Goal: Task Accomplishment & Management: Manage account settings

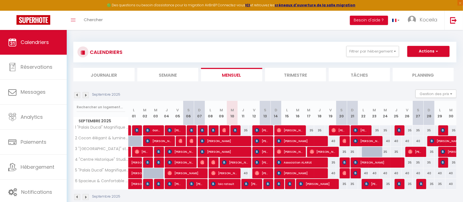
scroll to position [30, 0]
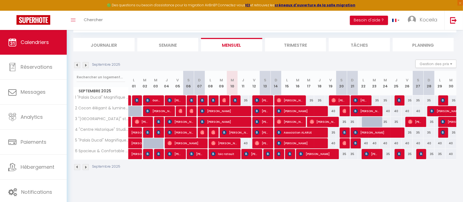
click at [86, 66] on img at bounding box center [86, 65] width 6 height 6
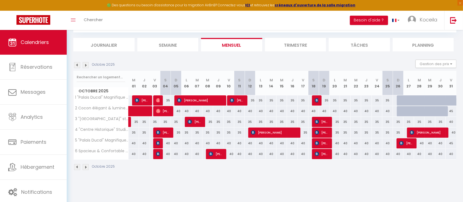
click at [86, 65] on img at bounding box center [86, 65] width 6 height 6
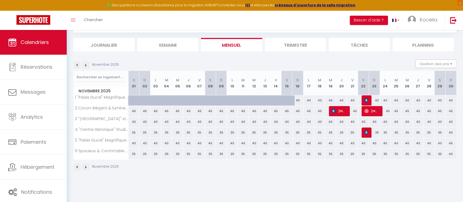
click at [77, 66] on img at bounding box center [77, 65] width 6 height 6
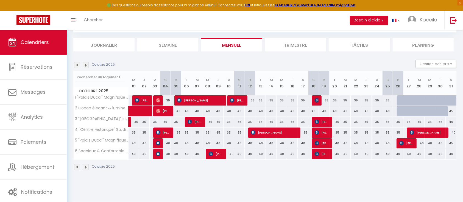
click at [77, 64] on img at bounding box center [77, 65] width 6 height 6
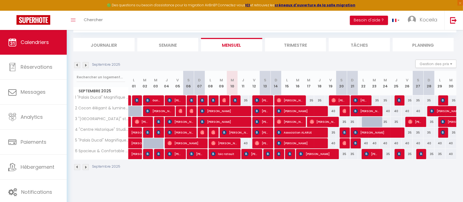
click at [86, 64] on img at bounding box center [86, 65] width 6 height 6
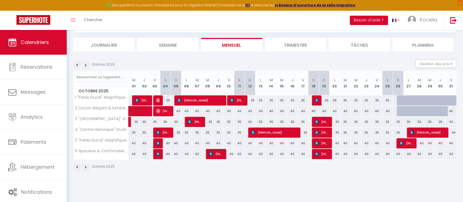
click at [86, 64] on img at bounding box center [86, 65] width 6 height 6
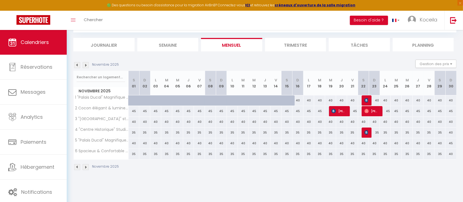
click at [78, 64] on img at bounding box center [77, 65] width 6 height 6
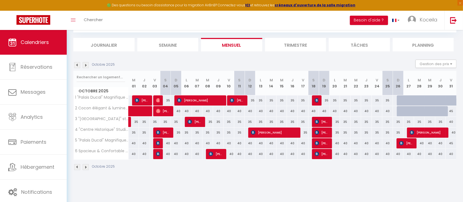
click at [85, 63] on img at bounding box center [86, 65] width 6 height 6
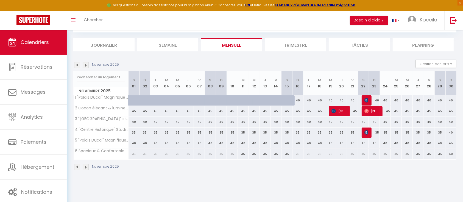
click at [78, 64] on img at bounding box center [77, 65] width 6 height 6
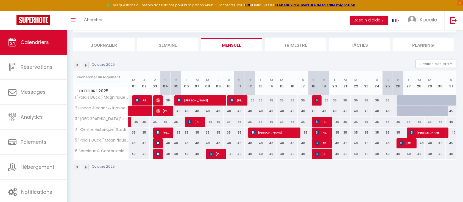
click at [86, 65] on img at bounding box center [86, 65] width 6 height 6
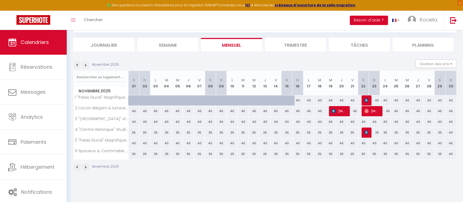
click at [228, 183] on body "🟢 Des questions ou besoin d'assistance pour la migration AirBnB? Connectez-vous…" at bounding box center [231, 101] width 463 height 202
click at [77, 64] on img at bounding box center [77, 65] width 6 height 6
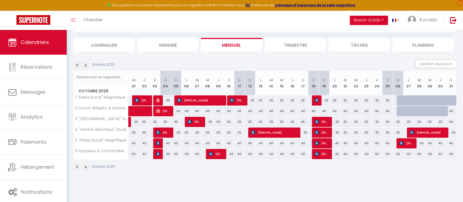
click at [84, 64] on img at bounding box center [86, 65] width 6 height 6
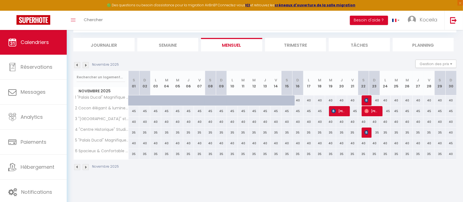
click at [76, 65] on img at bounding box center [77, 65] width 6 height 6
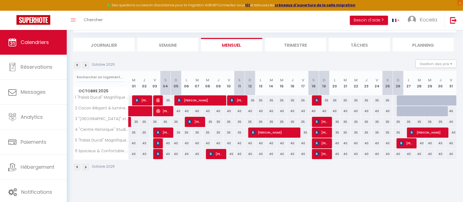
click at [86, 64] on img at bounding box center [86, 65] width 6 height 6
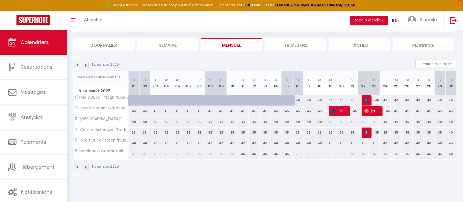
click at [79, 65] on img at bounding box center [77, 65] width 6 height 6
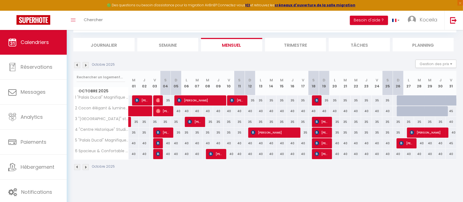
click at [86, 65] on img at bounding box center [86, 65] width 6 height 6
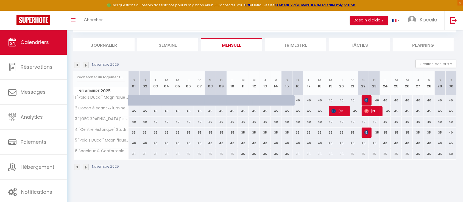
click at [79, 64] on img at bounding box center [77, 65] width 6 height 6
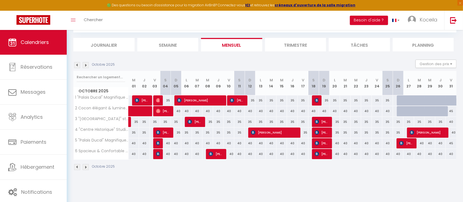
click at [78, 67] on img at bounding box center [77, 65] width 6 height 6
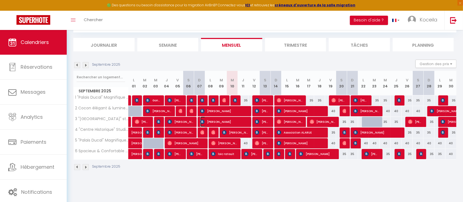
click at [223, 119] on span "Éric Desenne" at bounding box center [223, 121] width 47 height 10
select select "OK"
select select "KO"
select select "0"
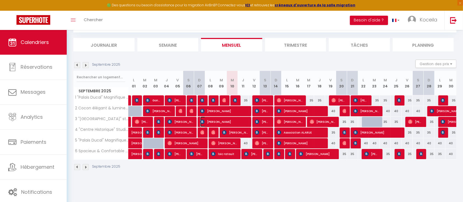
select select "1"
select select
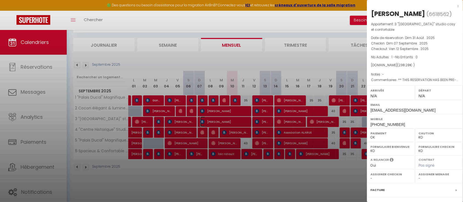
scroll to position [59, 0]
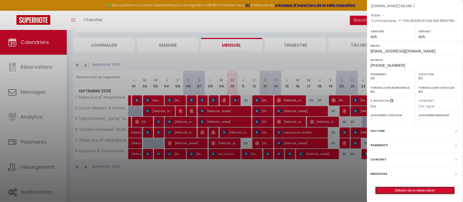
click at [404, 188] on link "Détails de la réservation" at bounding box center [414, 190] width 79 height 7
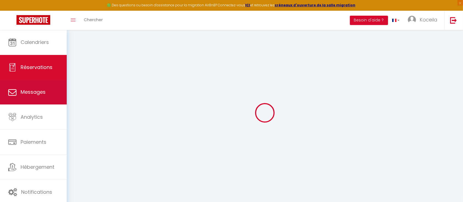
select select
checkbox input "false"
type textarea "** THIS RESERVATION HAS BEEN PRE-PAID ** BOOKING NOTE : Payment charge is EUR 3…"
type input "22"
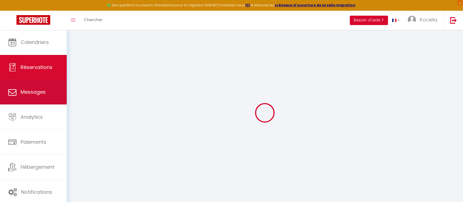
type input "11.28"
select select
checkbox input "false"
select select
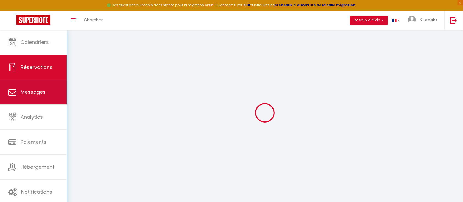
select select
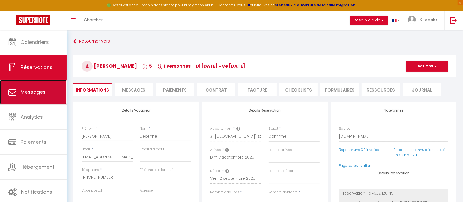
click at [36, 93] on span "Messages" at bounding box center [33, 91] width 25 height 7
select select "message"
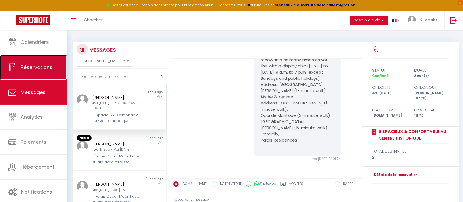
click at [33, 60] on link "Réservations" at bounding box center [33, 67] width 67 height 25
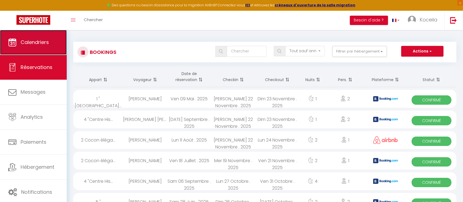
click at [41, 45] on span "Calendriers" at bounding box center [35, 42] width 28 height 7
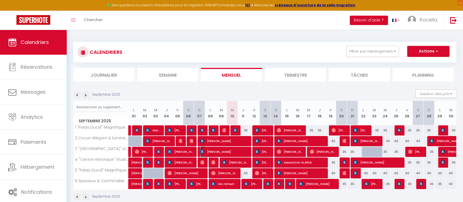
click at [224, 150] on span "Éric Desenne" at bounding box center [223, 151] width 47 height 10
select select "OK"
select select "KO"
select select "0"
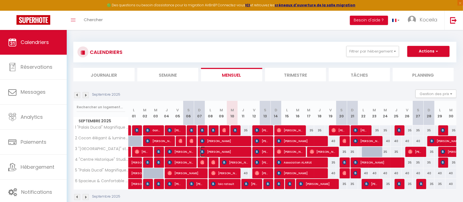
select select "1"
select select
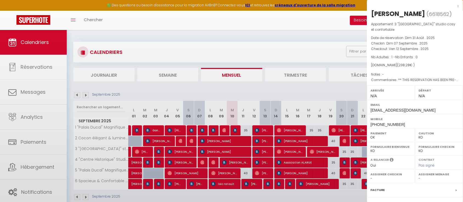
click at [224, 150] on div at bounding box center [231, 101] width 463 height 202
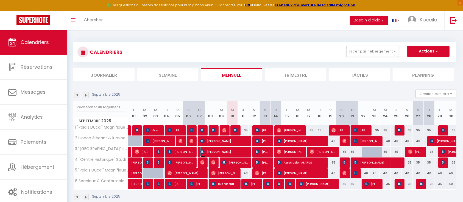
click at [224, 150] on span "Éric Desenne" at bounding box center [223, 151] width 47 height 10
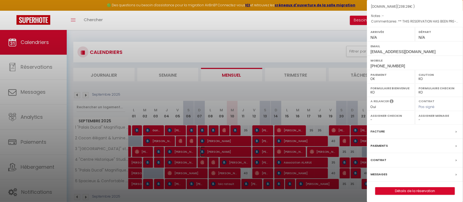
scroll to position [59, 0]
click at [413, 187] on link "Détails de la réservation" at bounding box center [414, 190] width 79 height 7
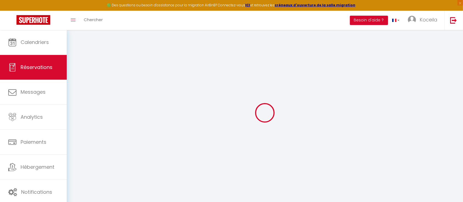
select select
checkbox input "false"
select select
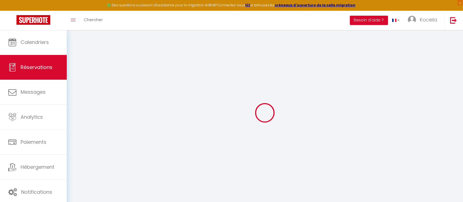
checkbox input "false"
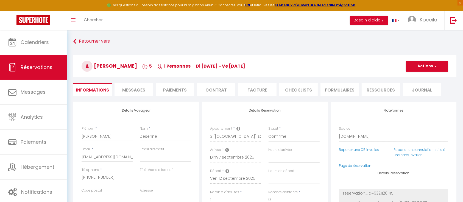
select select
checkbox input "false"
type textarea "** THIS RESERVATION HAS BEEN PRE-PAID ** BOOKING NOTE : Payment charge is EUR 3…"
type input "22"
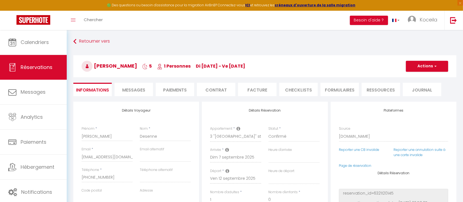
type input "11.28"
select select
checkbox input "false"
select select
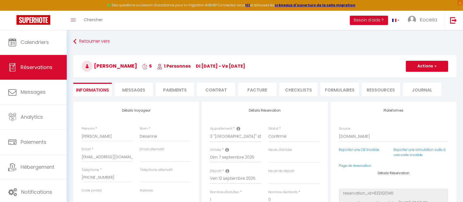
select select
click at [143, 92] on span "Messages" at bounding box center [133, 90] width 23 height 6
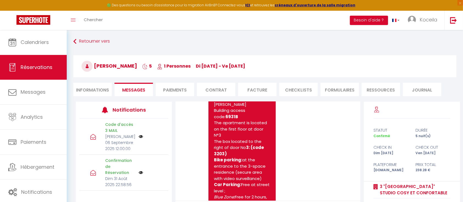
click at [253, 87] on li "Facture" at bounding box center [257, 89] width 38 height 13
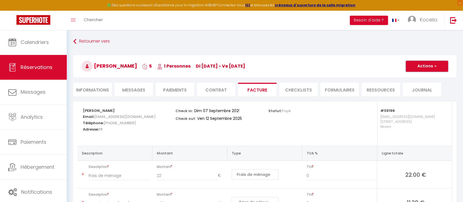
click at [436, 67] on button "Actions" at bounding box center [427, 66] width 42 height 11
click at [429, 86] on link "Aperçu et éditer" at bounding box center [422, 85] width 46 height 7
click at [423, 65] on button "Actions" at bounding box center [427, 66] width 42 height 11
click at [424, 91] on link "Envoyer la facture" at bounding box center [422, 92] width 46 height 7
type input "edesen.529539@guest.booking.com"
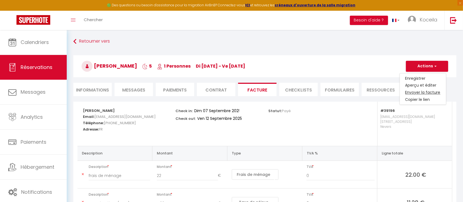
select select "fr"
type input "Votre facture 6618562 - 3 "Hyper Centre" studio cosy et confortable"
type textarea "Bonjour, Voici le lien pour télécharger votre facture : https://superhote.com/a…"
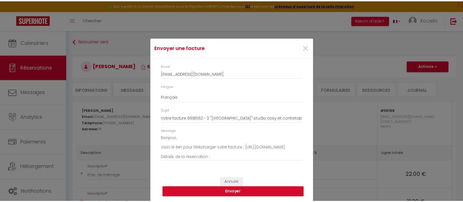
scroll to position [62, 0]
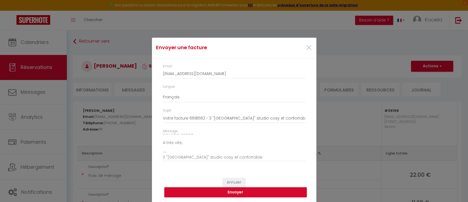
click at [266, 193] on button "Envoyer" at bounding box center [235, 192] width 143 height 10
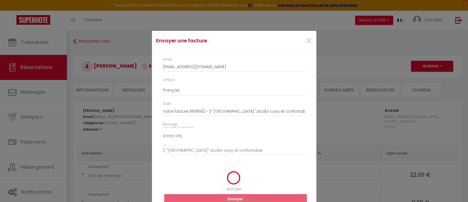
select select
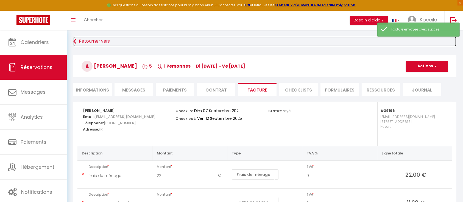
click at [89, 40] on link "Retourner vers" at bounding box center [264, 41] width 383 height 10
select select
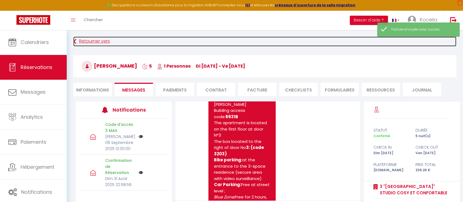
select select
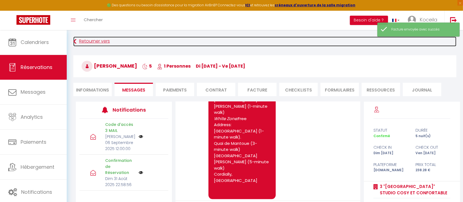
click at [89, 40] on link "Retourner vers" at bounding box center [264, 41] width 383 height 10
select select
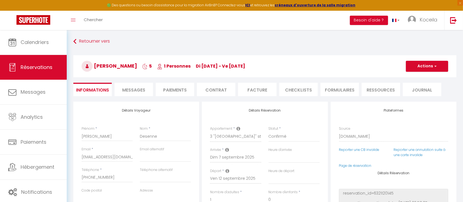
click at [140, 92] on span "Messages" at bounding box center [133, 90] width 23 height 6
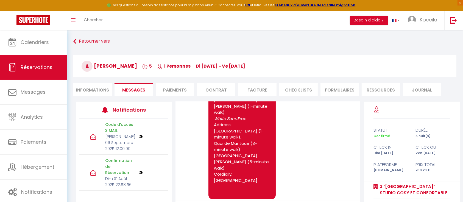
scroll to position [764, 0]
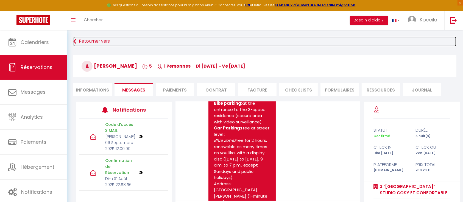
click at [83, 42] on link "Retourner vers" at bounding box center [264, 41] width 383 height 10
select select
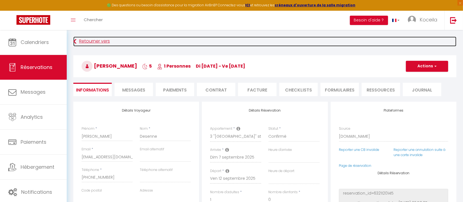
click at [84, 40] on link "Retourner vers" at bounding box center [264, 41] width 383 height 10
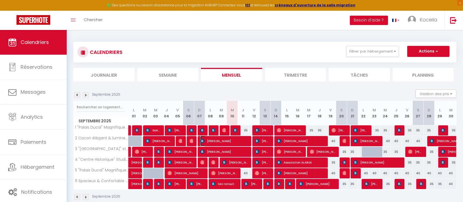
click at [227, 140] on span "Michel ROUQUETTE" at bounding box center [223, 141] width 47 height 10
select select "OK"
select select "KO"
select select "0"
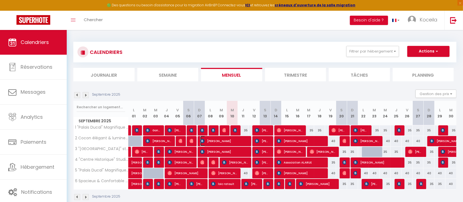
select select "1"
select select
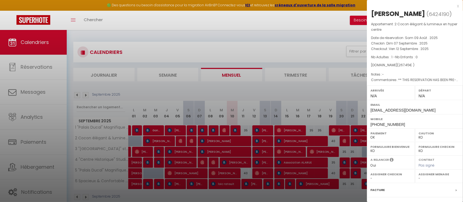
click at [227, 140] on div at bounding box center [231, 101] width 463 height 202
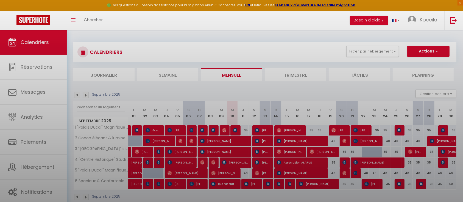
click at [227, 140] on div at bounding box center [231, 101] width 463 height 202
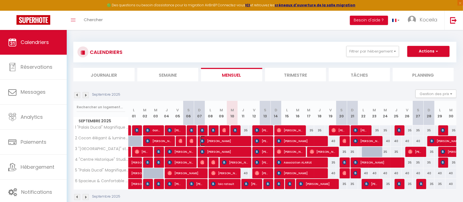
click at [233, 140] on span "Michel ROUQUETTE" at bounding box center [223, 141] width 47 height 10
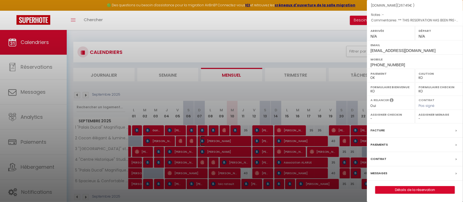
scroll to position [68, 0]
click at [420, 186] on link "Détails de la réservation" at bounding box center [414, 189] width 79 height 7
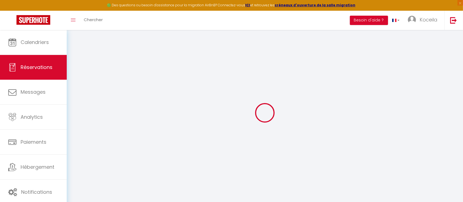
select select
checkbox input "false"
select select
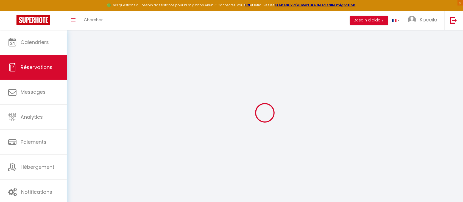
checkbox input "false"
type textarea "** THIS RESERVATION HAS BEEN PRE-PAID ** BOOKING NOTE : Payment charge is EUR 3…"
type input "22"
type input "12.8"
select select
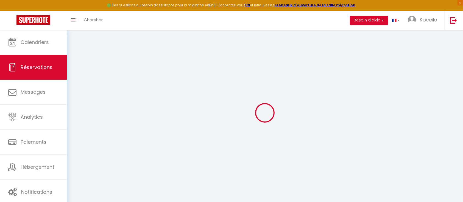
select select
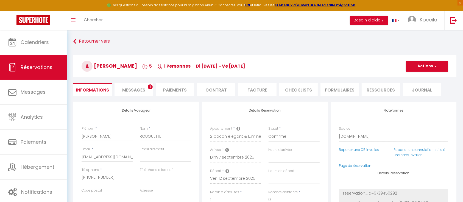
checkbox input "false"
select select
click at [141, 92] on span "Messages" at bounding box center [133, 90] width 23 height 6
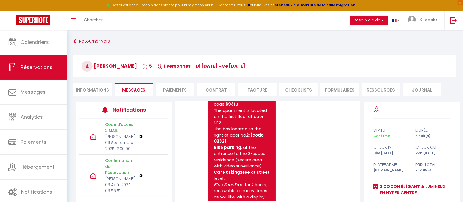
click at [272, 89] on li "Facture" at bounding box center [257, 89] width 38 height 13
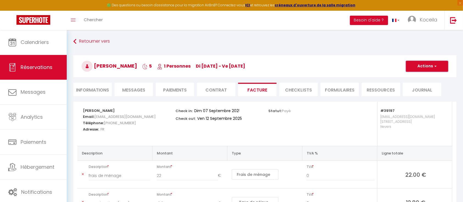
click at [428, 66] on button "Actions" at bounding box center [427, 66] width 42 height 11
click at [423, 85] on link "Aperçu et éditer" at bounding box center [422, 85] width 46 height 7
click at [310, 57] on h3 "Michel ROUQUETTE 5 1 Personnes di 07 Sep - ve 12 Sep" at bounding box center [264, 66] width 383 height 22
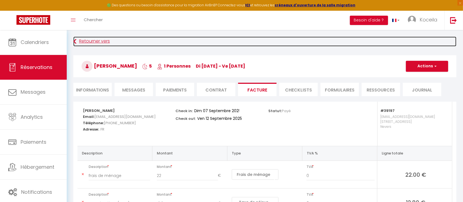
click at [89, 44] on link "Retourner vers" at bounding box center [264, 41] width 383 height 10
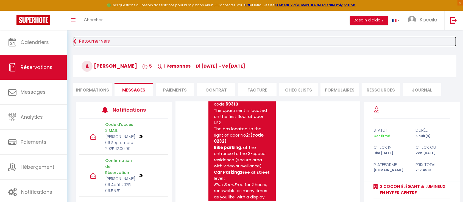
select select
click at [87, 43] on link "Retourner vers" at bounding box center [264, 41] width 383 height 10
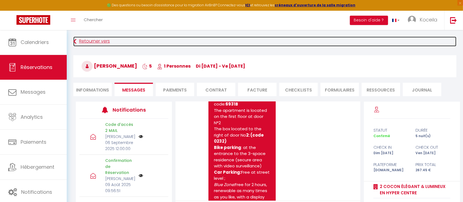
select select
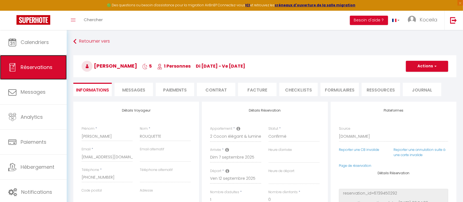
click at [41, 71] on link "Réservations" at bounding box center [33, 67] width 67 height 25
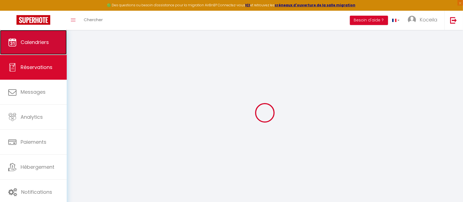
click at [40, 39] on span "Calendriers" at bounding box center [35, 42] width 28 height 7
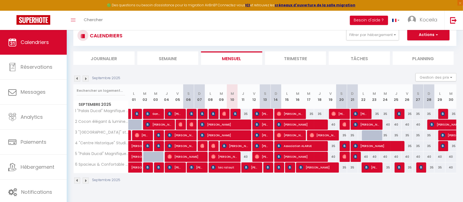
scroll to position [30, 0]
